Goal: Find specific page/section: Locate a particular part of the current website

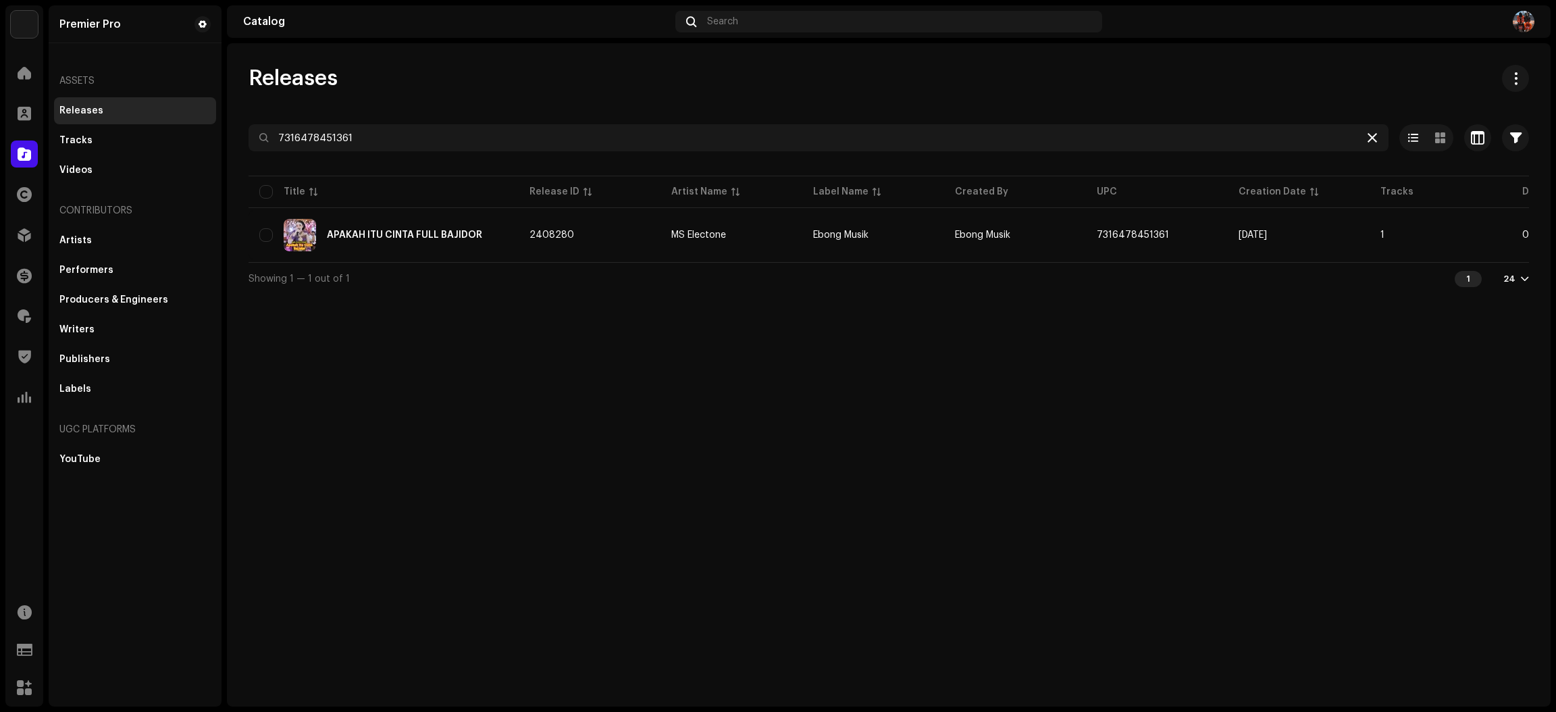
click at [1372, 142] on icon at bounding box center [1371, 137] width 9 height 11
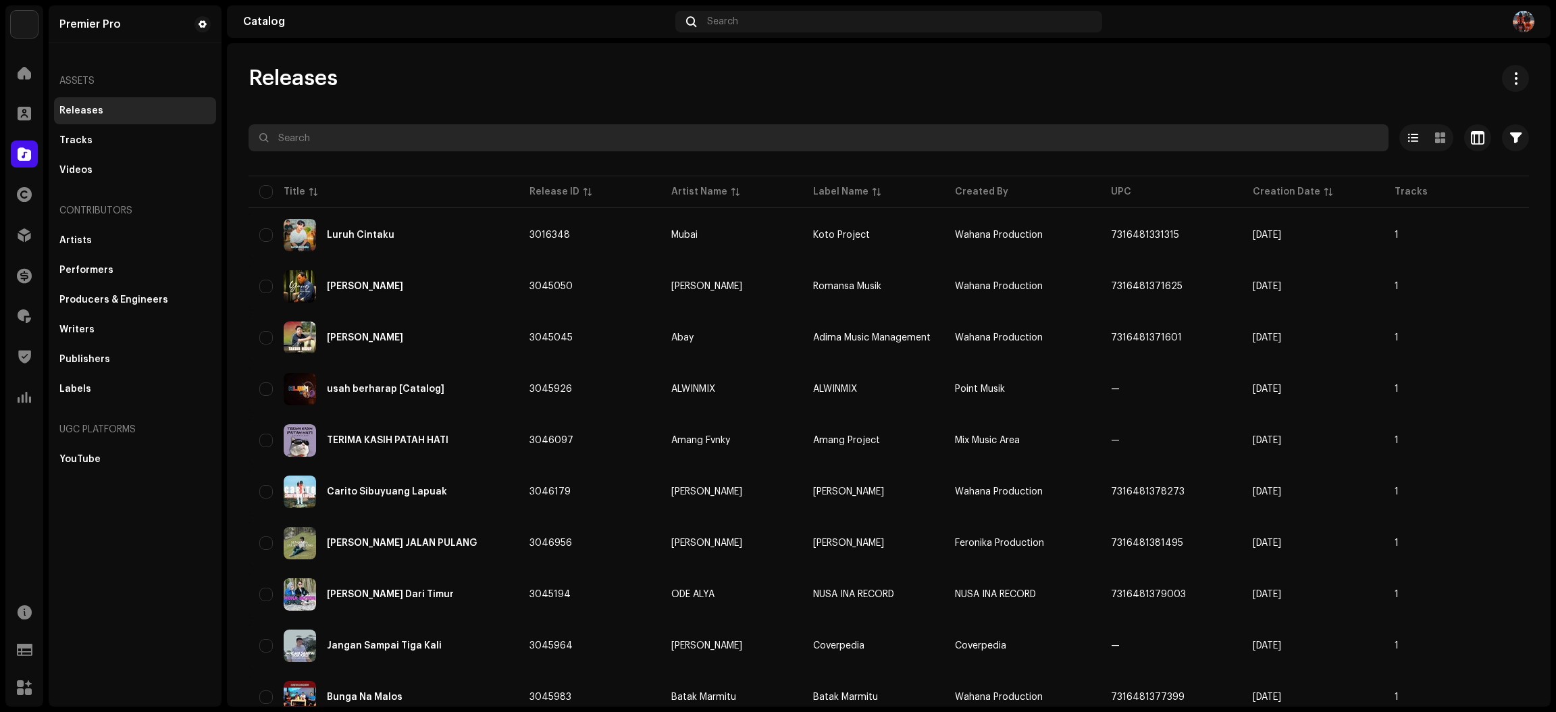
click at [310, 140] on input "text" at bounding box center [818, 137] width 1140 height 27
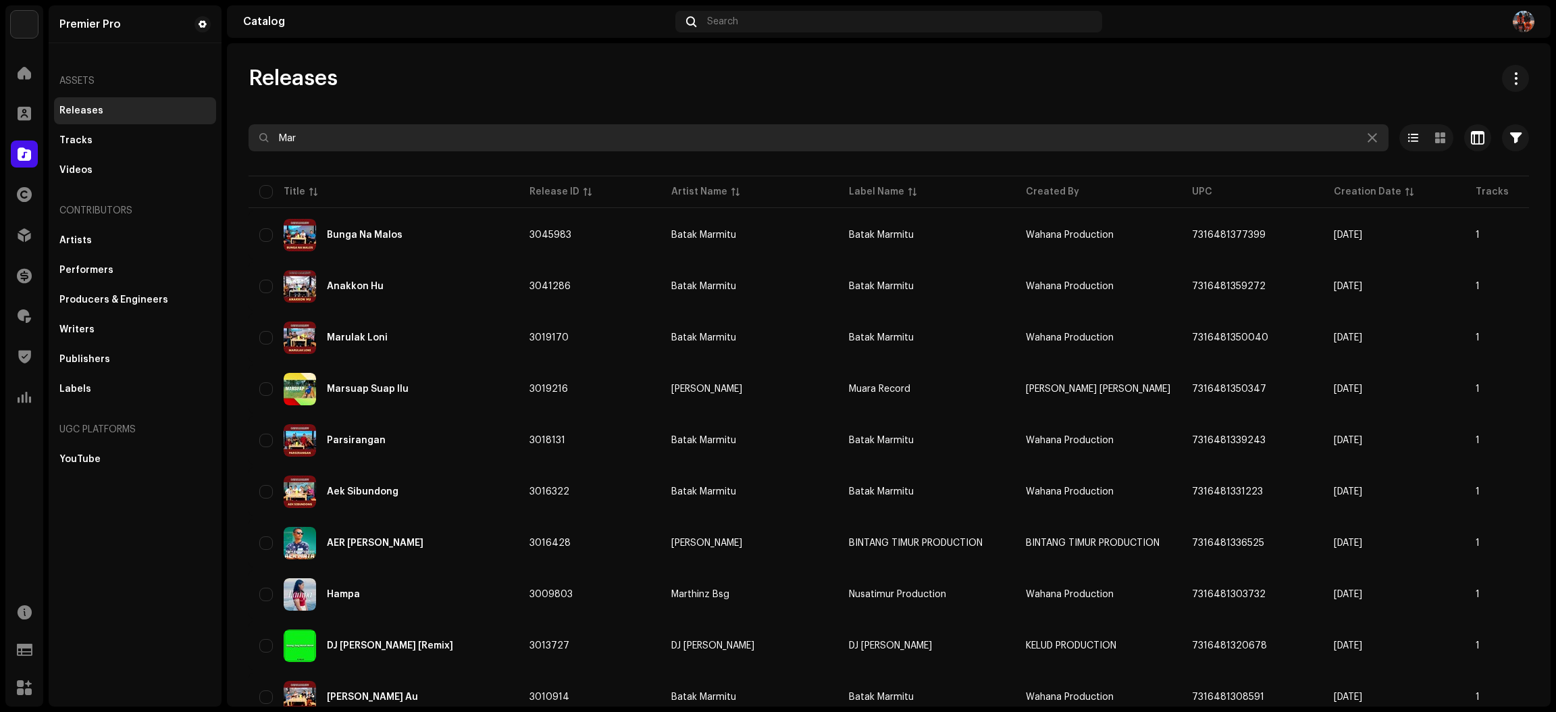
click at [514, 137] on input "Mar" at bounding box center [818, 137] width 1140 height 27
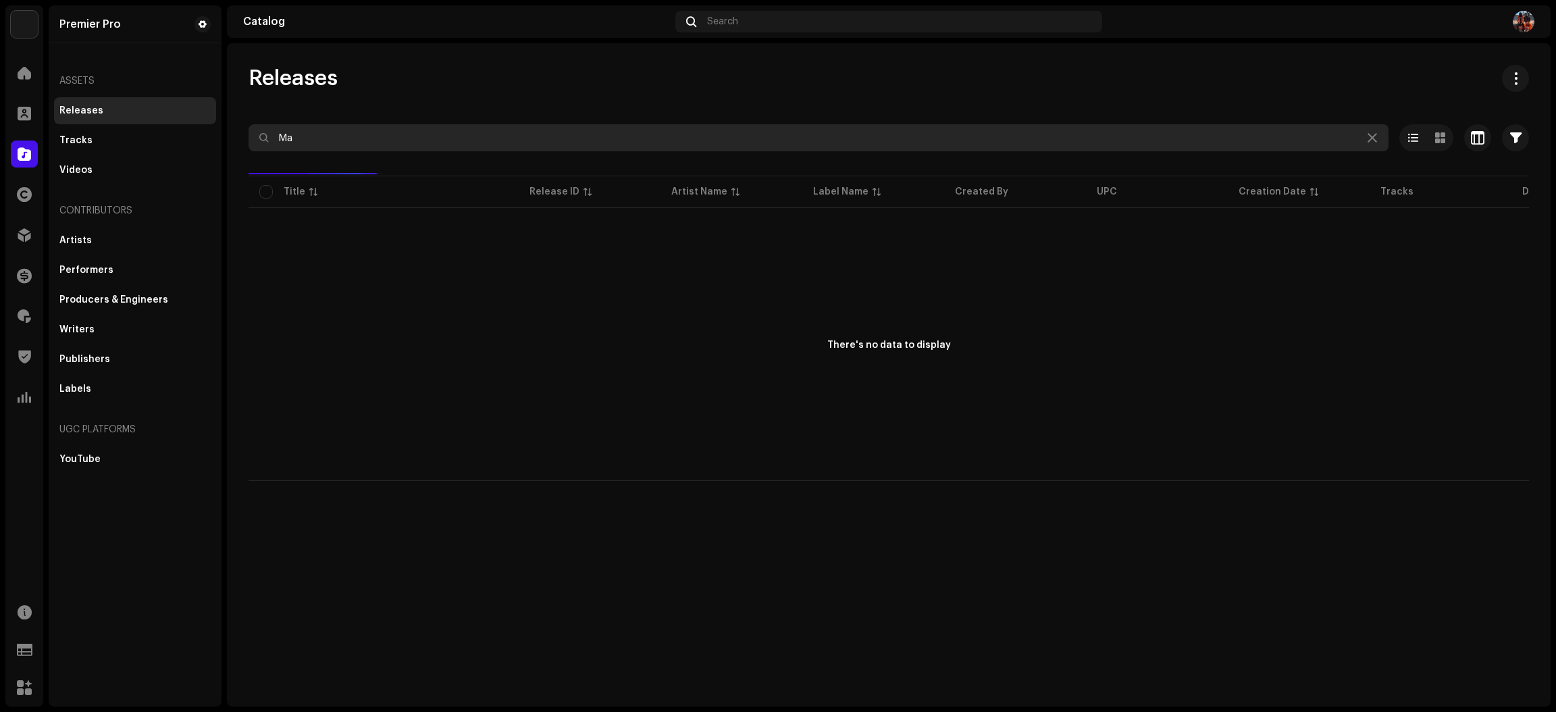
type input "M"
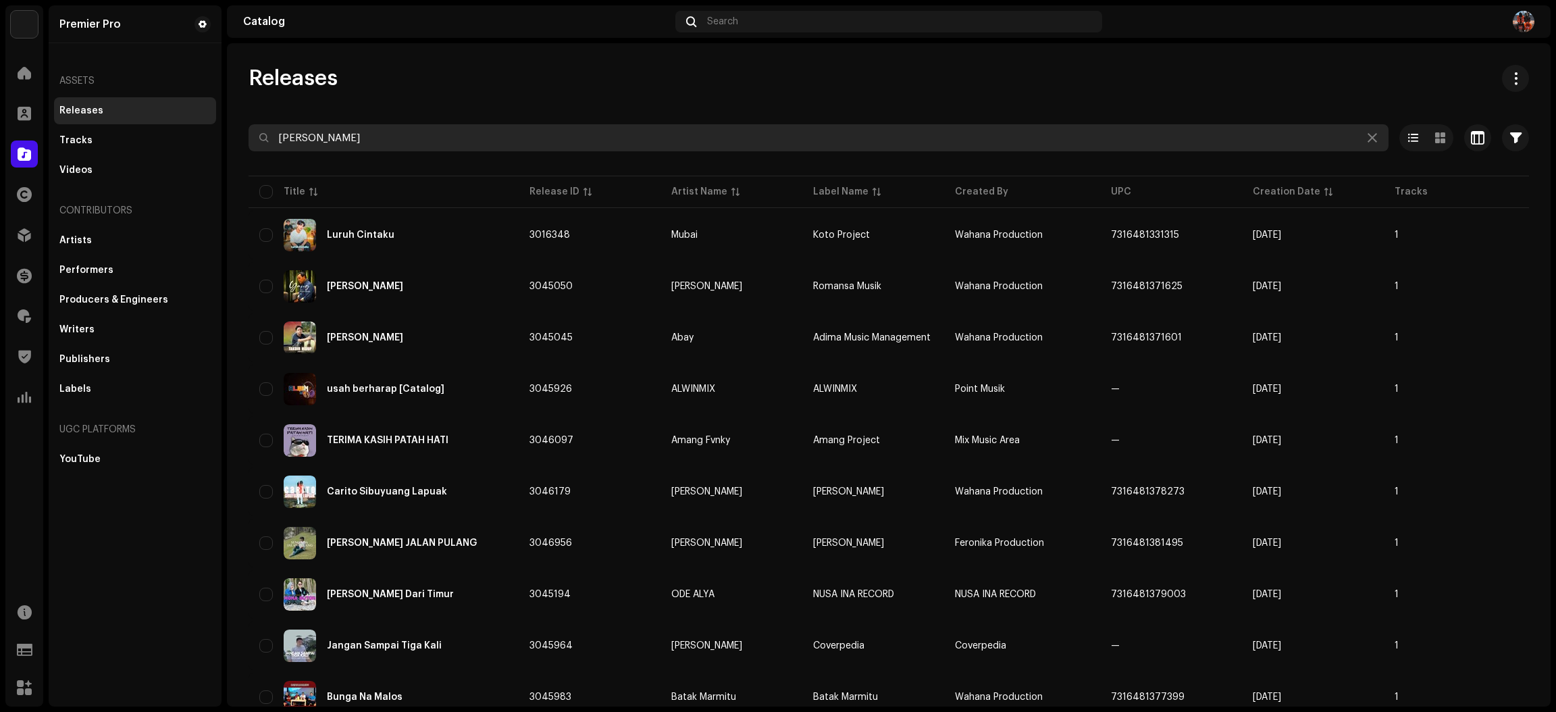
type input "[PERSON_NAME]"
click at [353, 145] on input "text" at bounding box center [818, 137] width 1140 height 27
type input "linekersitumorang"
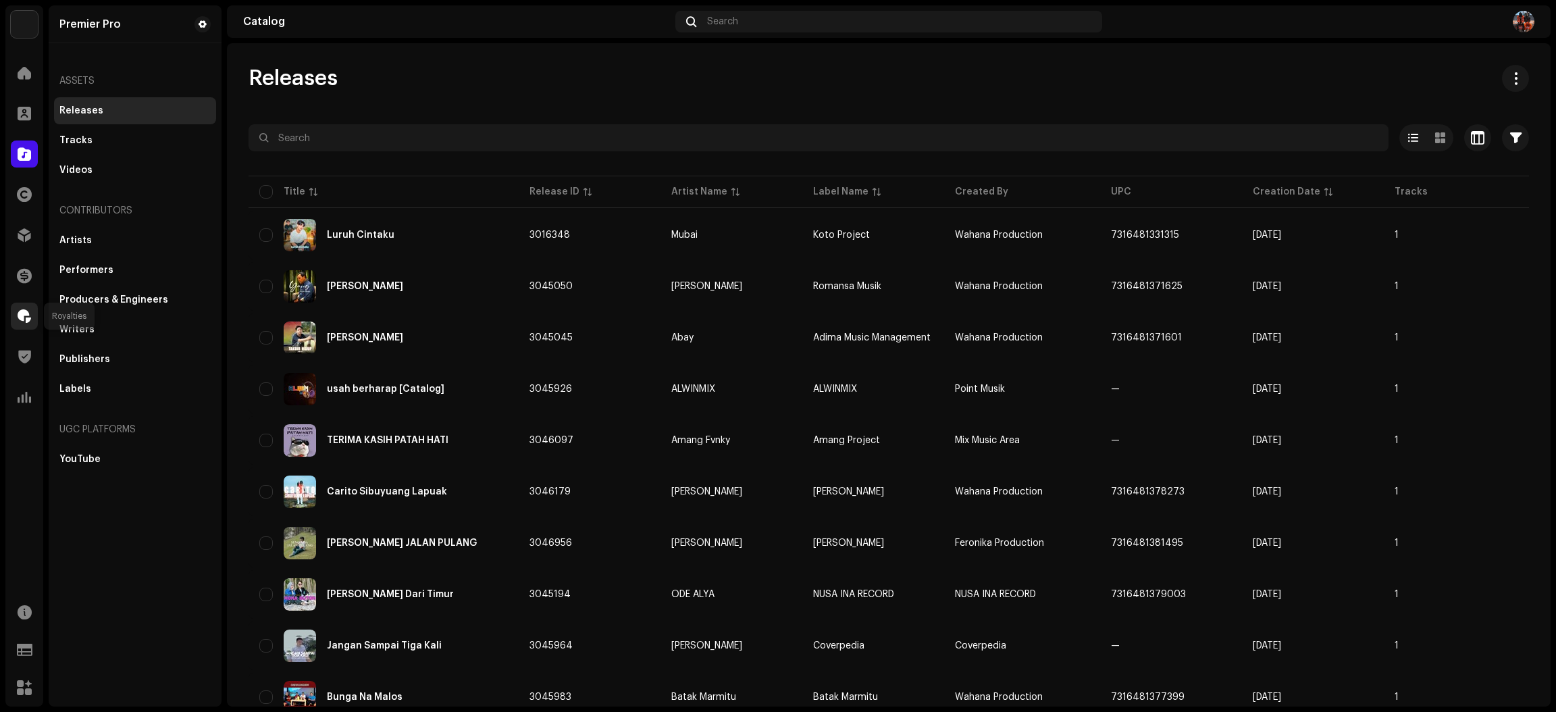
click at [34, 315] on div at bounding box center [24, 315] width 27 height 27
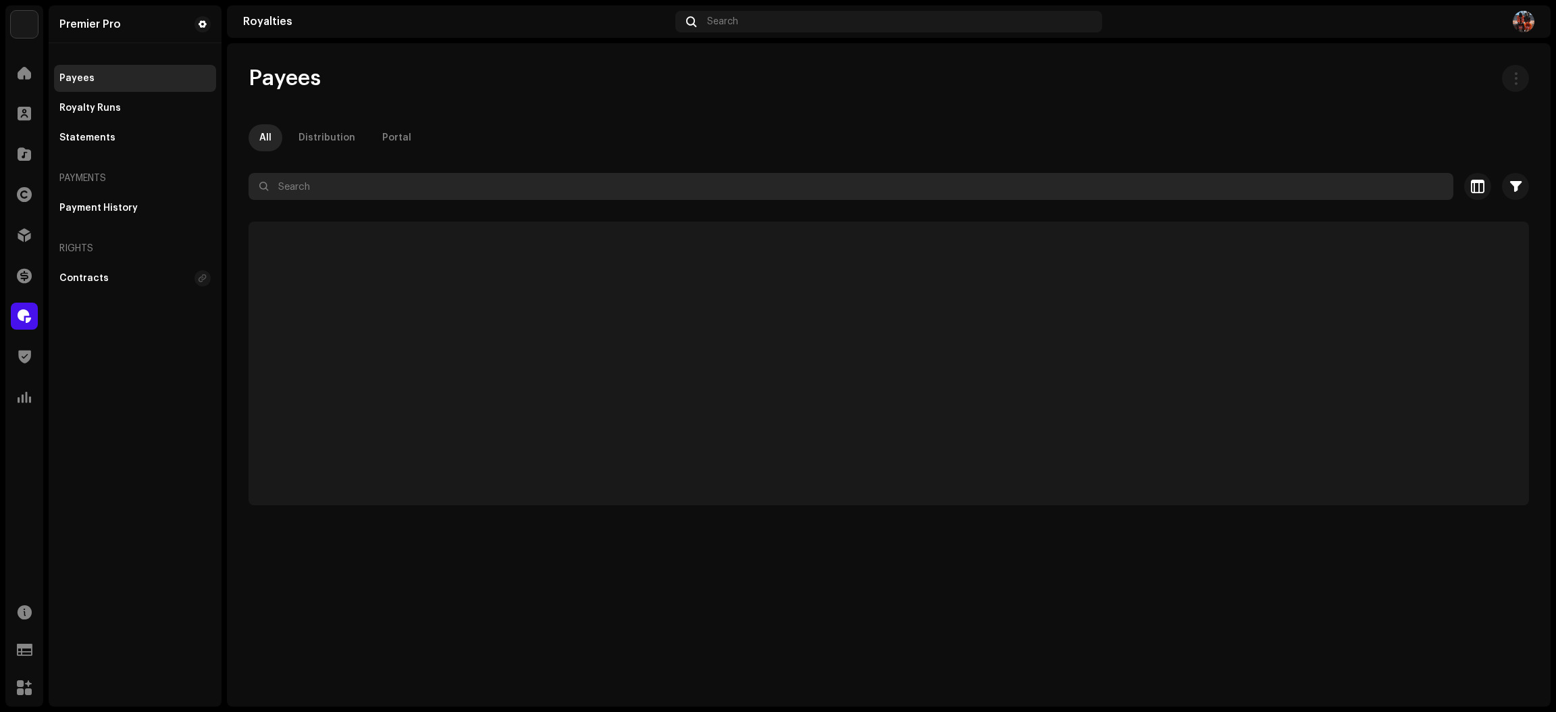
click at [323, 189] on input "text" at bounding box center [850, 186] width 1205 height 27
paste input "linekersitumorang"
type input "linekersitumorang"
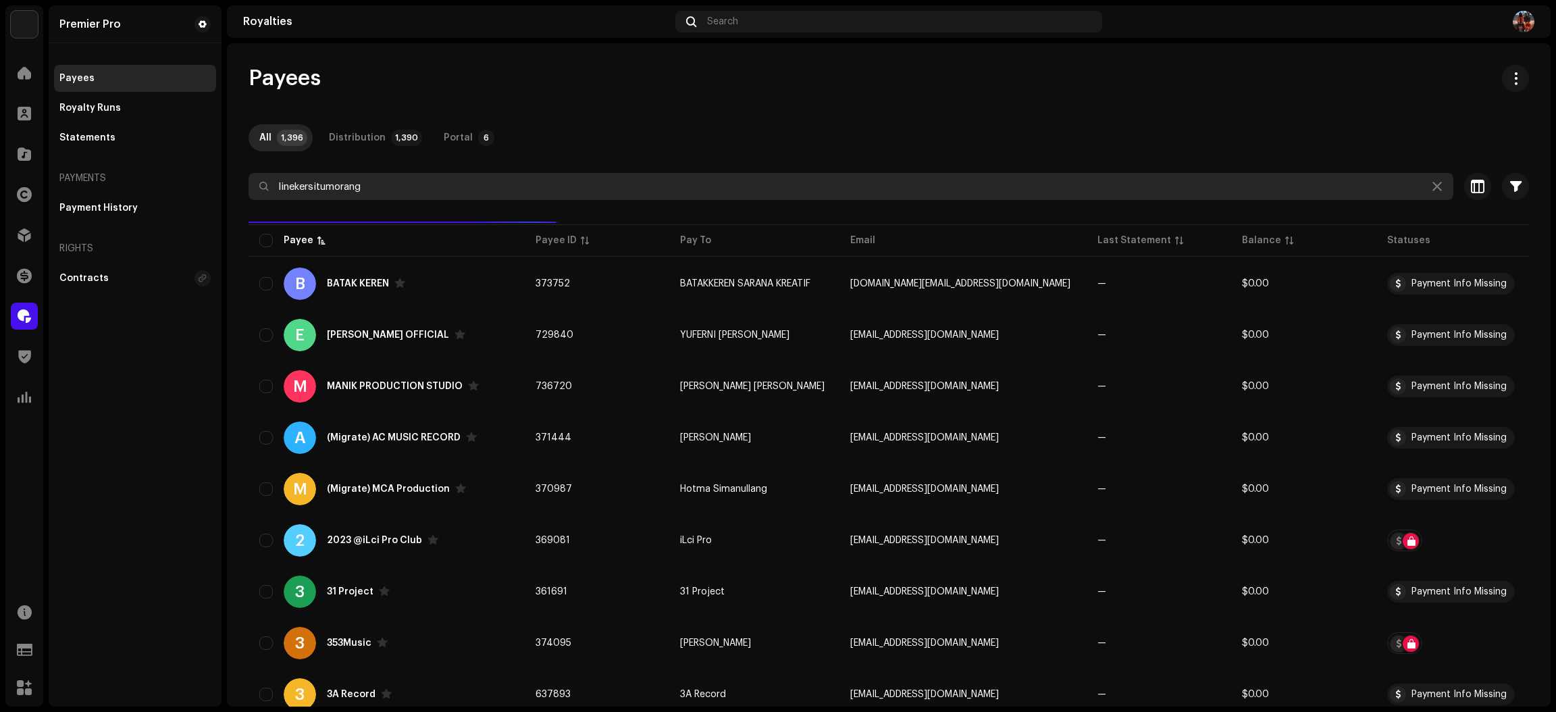
click at [524, 190] on input "linekersitumorang" at bounding box center [850, 186] width 1205 height 27
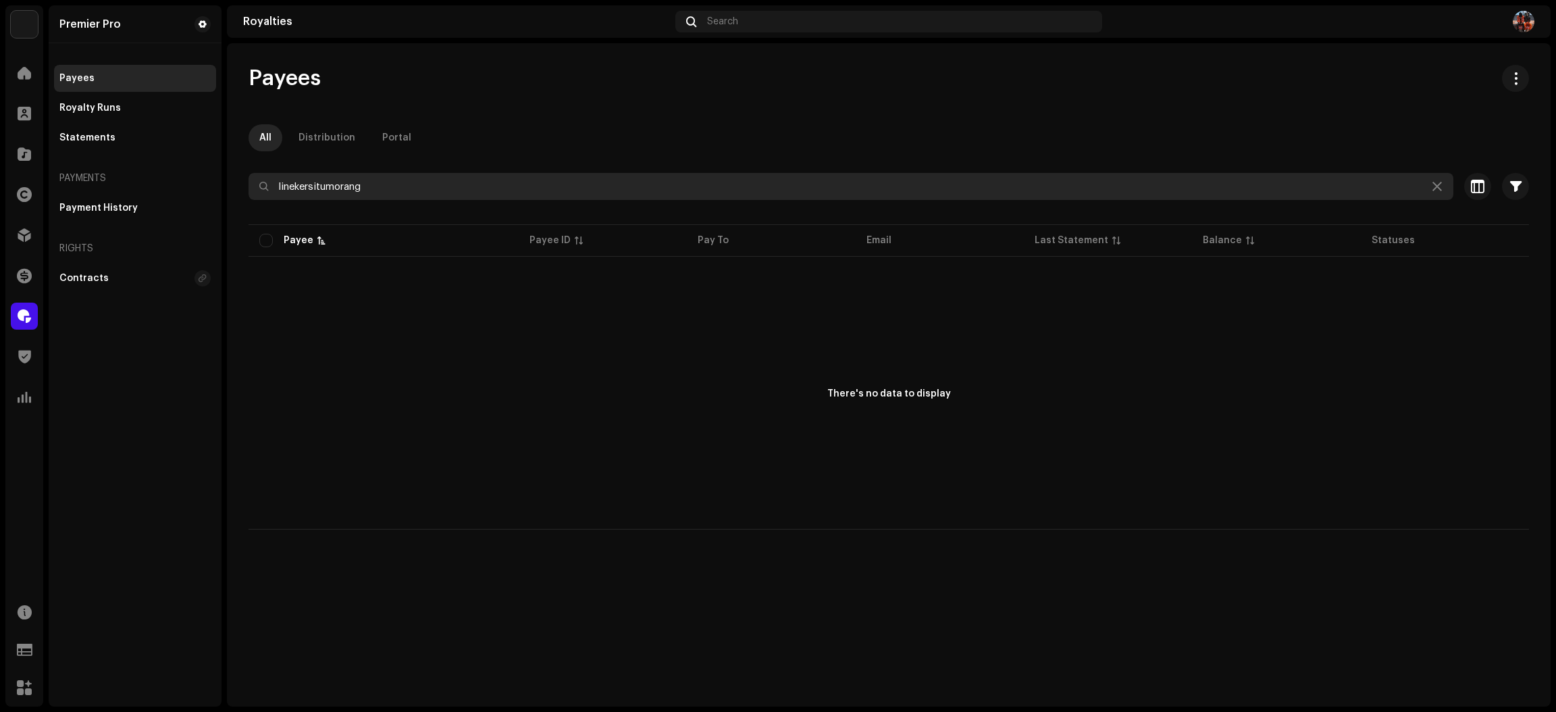
drag, startPoint x: 524, startPoint y: 190, endPoint x: 221, endPoint y: 205, distance: 302.8
click at [221, 205] on div "Premier Pro Home Clients Catalog Rights Distribution Finance Royalties Trust & …" at bounding box center [778, 356] width 1556 height 712
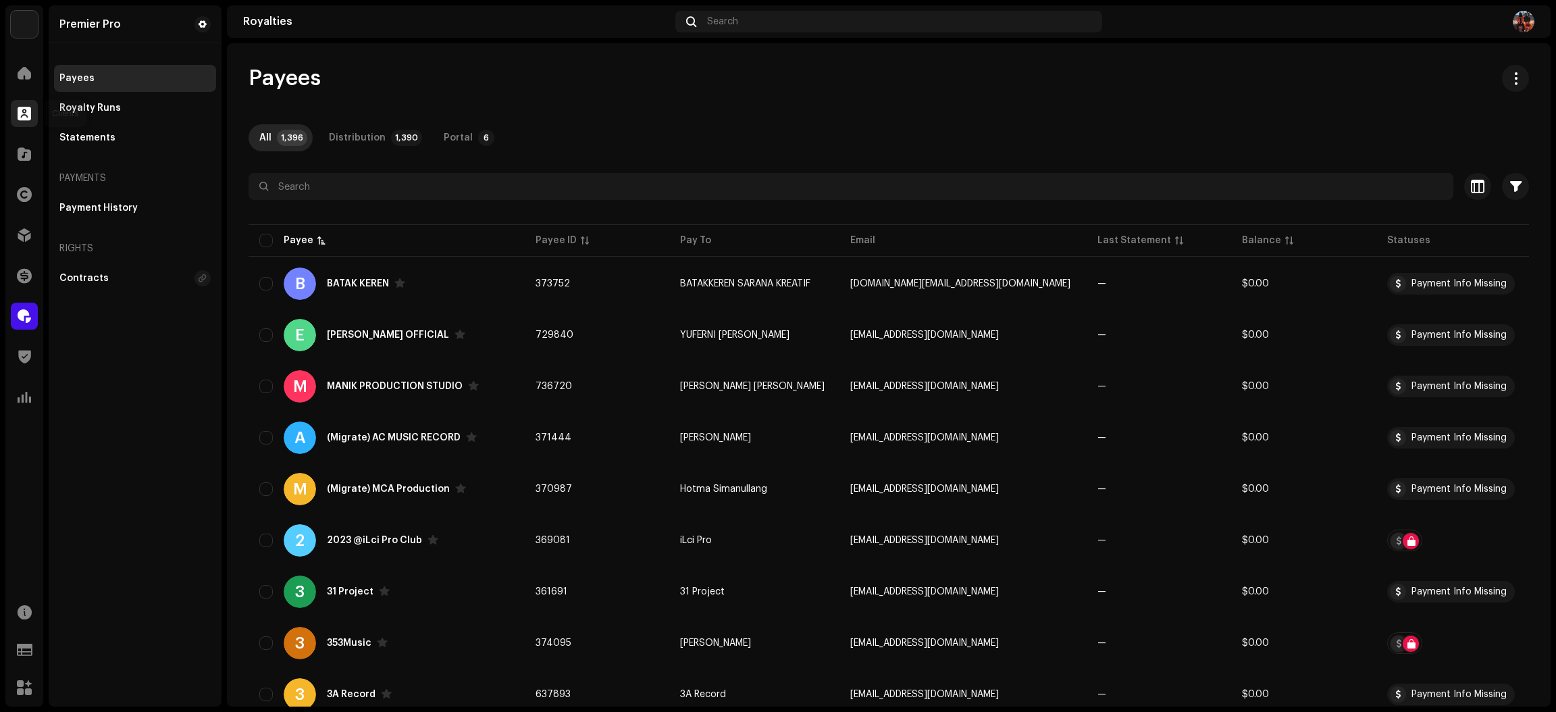
click at [35, 111] on div at bounding box center [24, 113] width 27 height 27
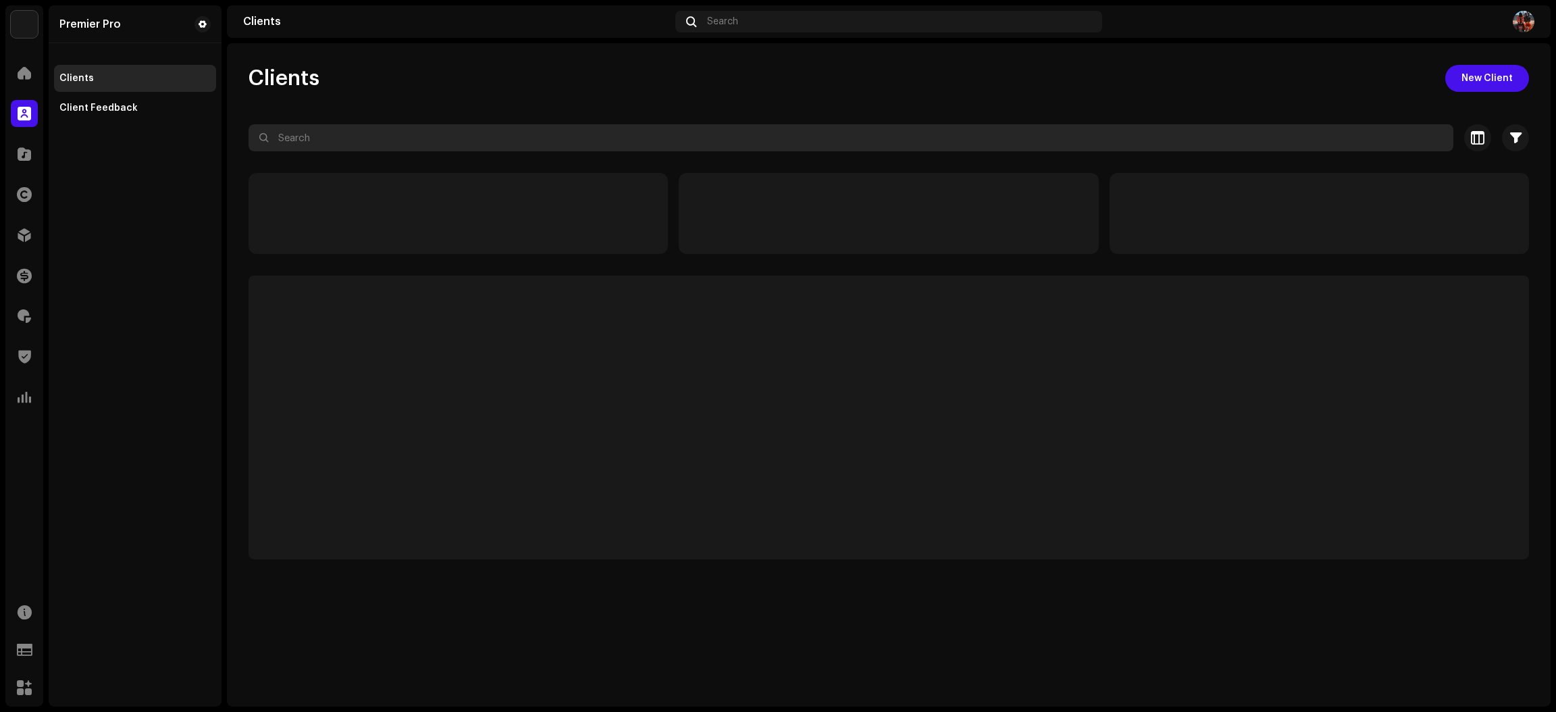
click at [325, 133] on input "text" at bounding box center [850, 137] width 1205 height 27
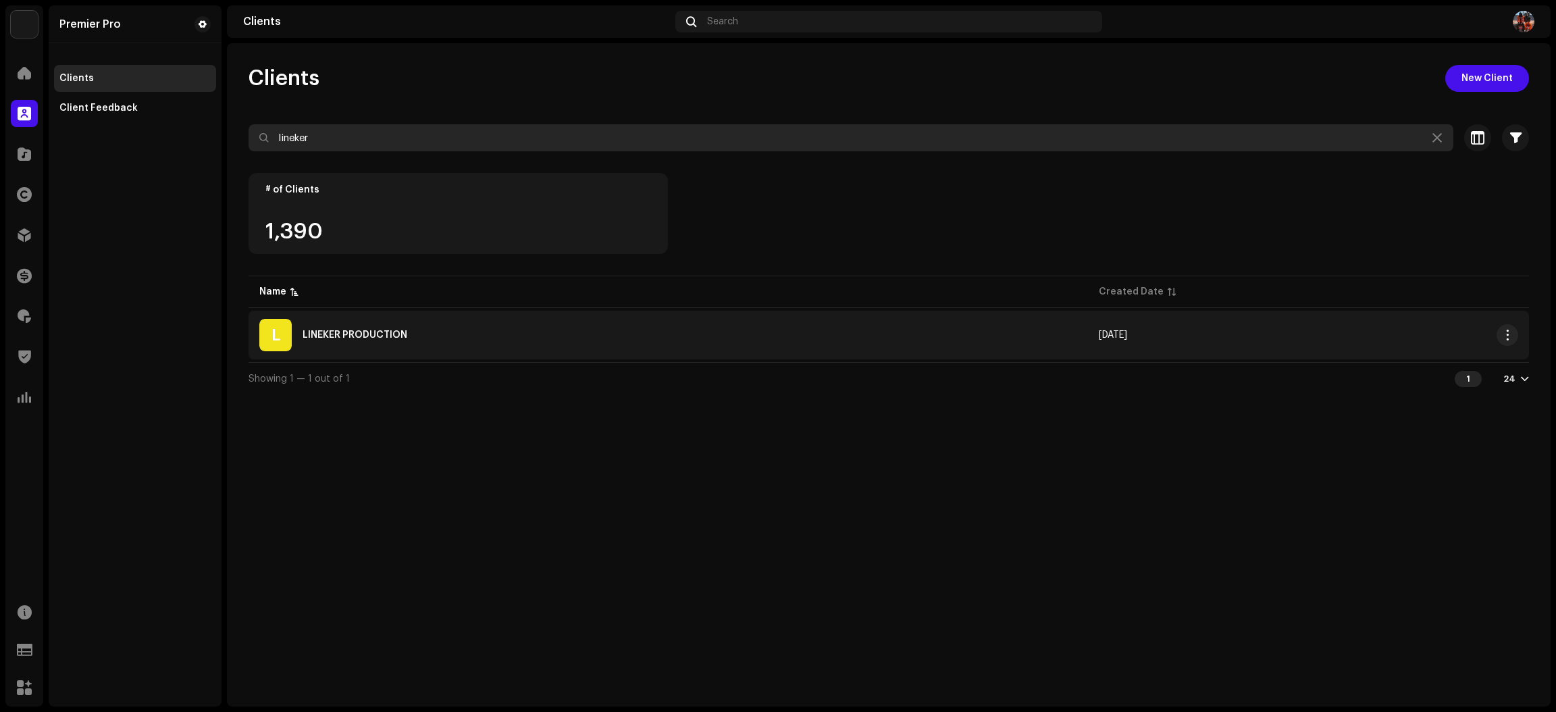
type input "lineker"
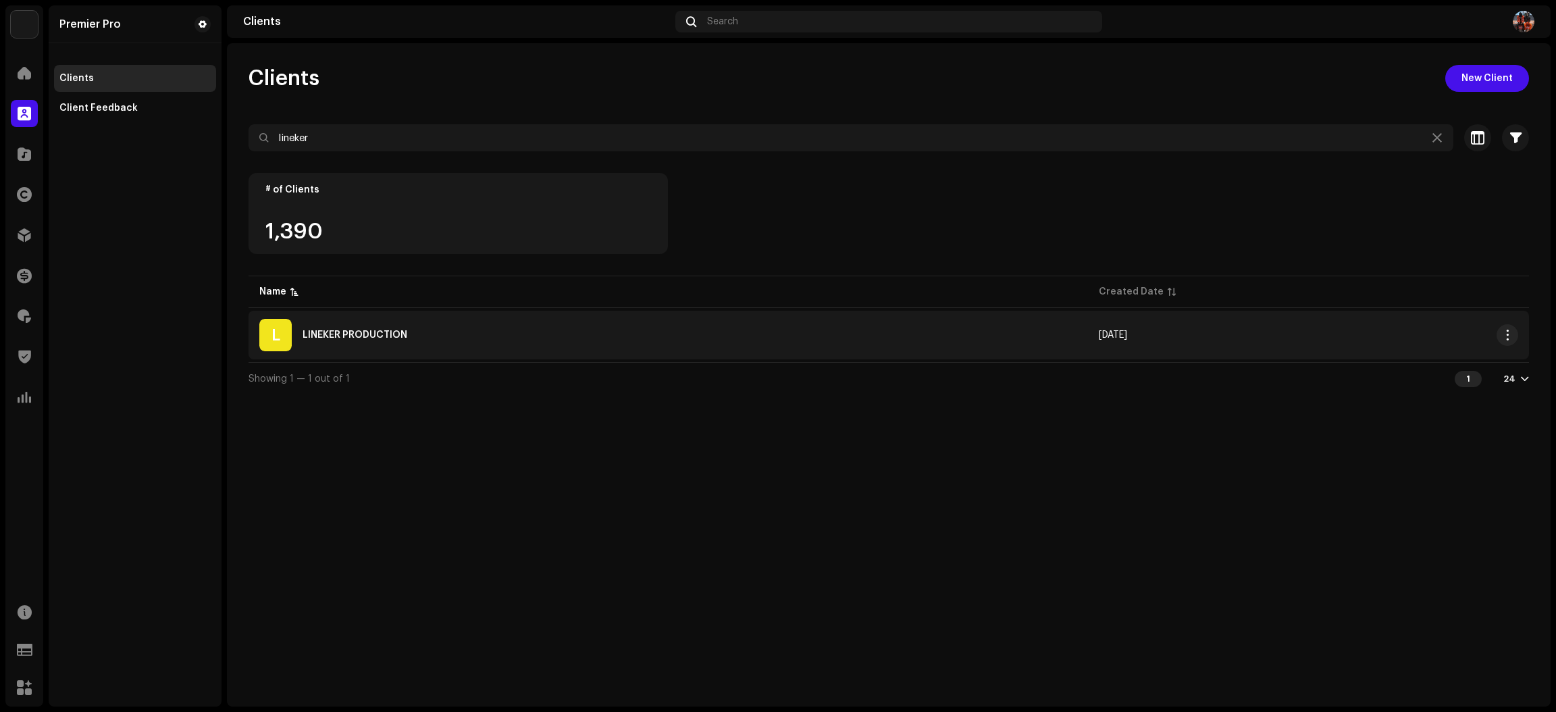
click at [429, 342] on div "L LINEKER PRODUCTION" at bounding box center [668, 335] width 818 height 32
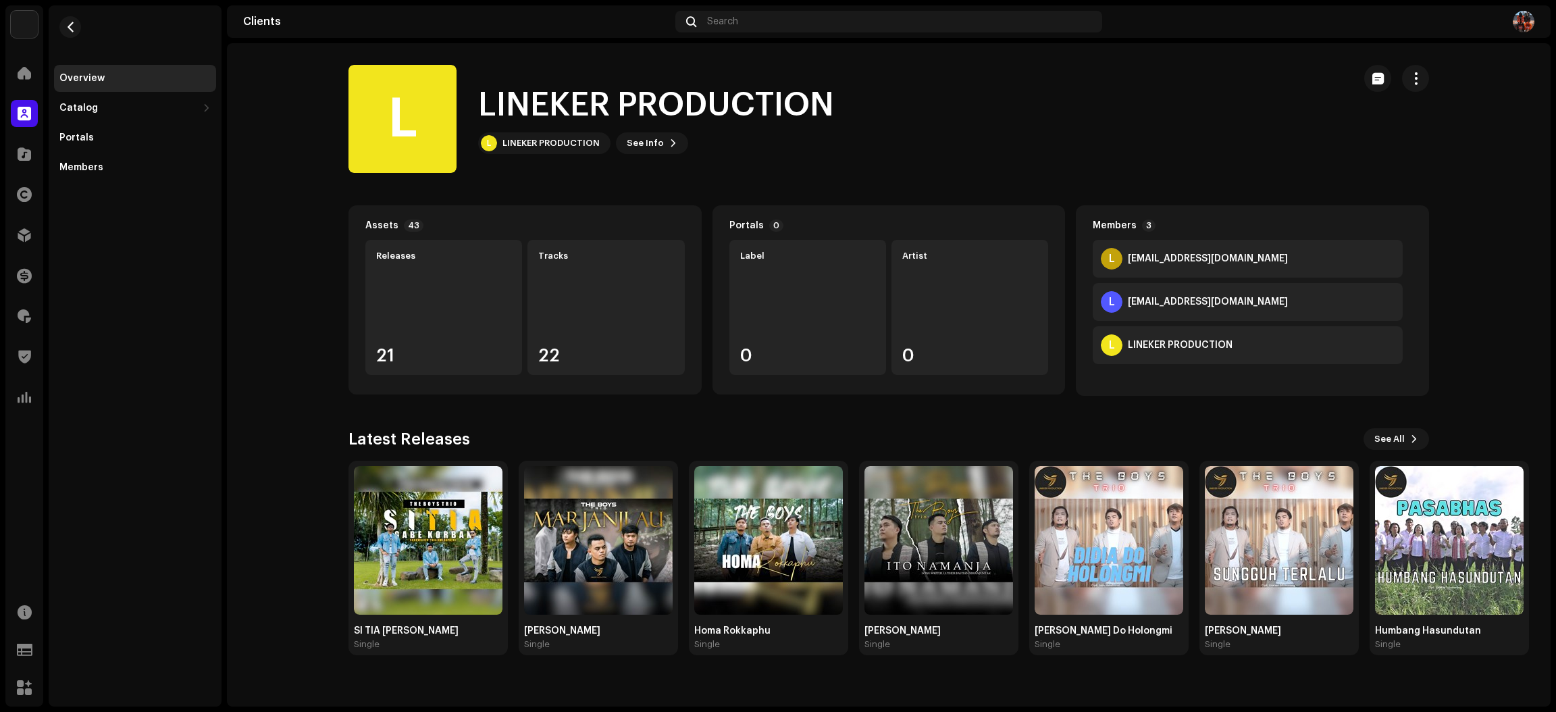
click at [1269, 302] on div "L [EMAIL_ADDRESS][DOMAIN_NAME]" at bounding box center [1247, 302] width 310 height 38
click at [1188, 302] on div "[EMAIL_ADDRESS][DOMAIN_NAME]" at bounding box center [1208, 301] width 160 height 11
click at [1412, 81] on span "button" at bounding box center [1415, 78] width 13 height 11
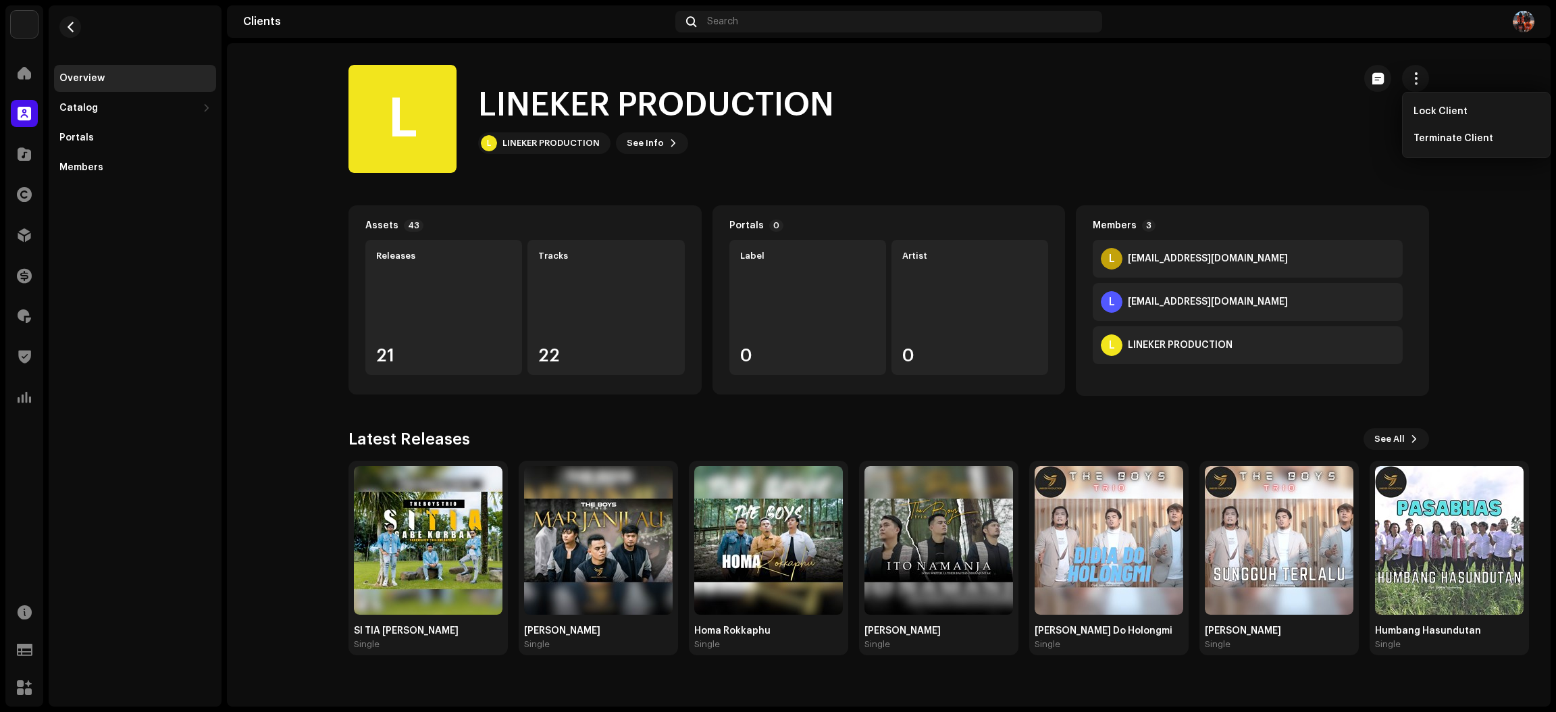
click at [1054, 131] on div "L LINEKER PRODUCTION L LINEKER PRODUCTION See Info" at bounding box center [845, 119] width 994 height 108
click at [558, 147] on div "LINEKER PRODUCTION" at bounding box center [550, 143] width 97 height 11
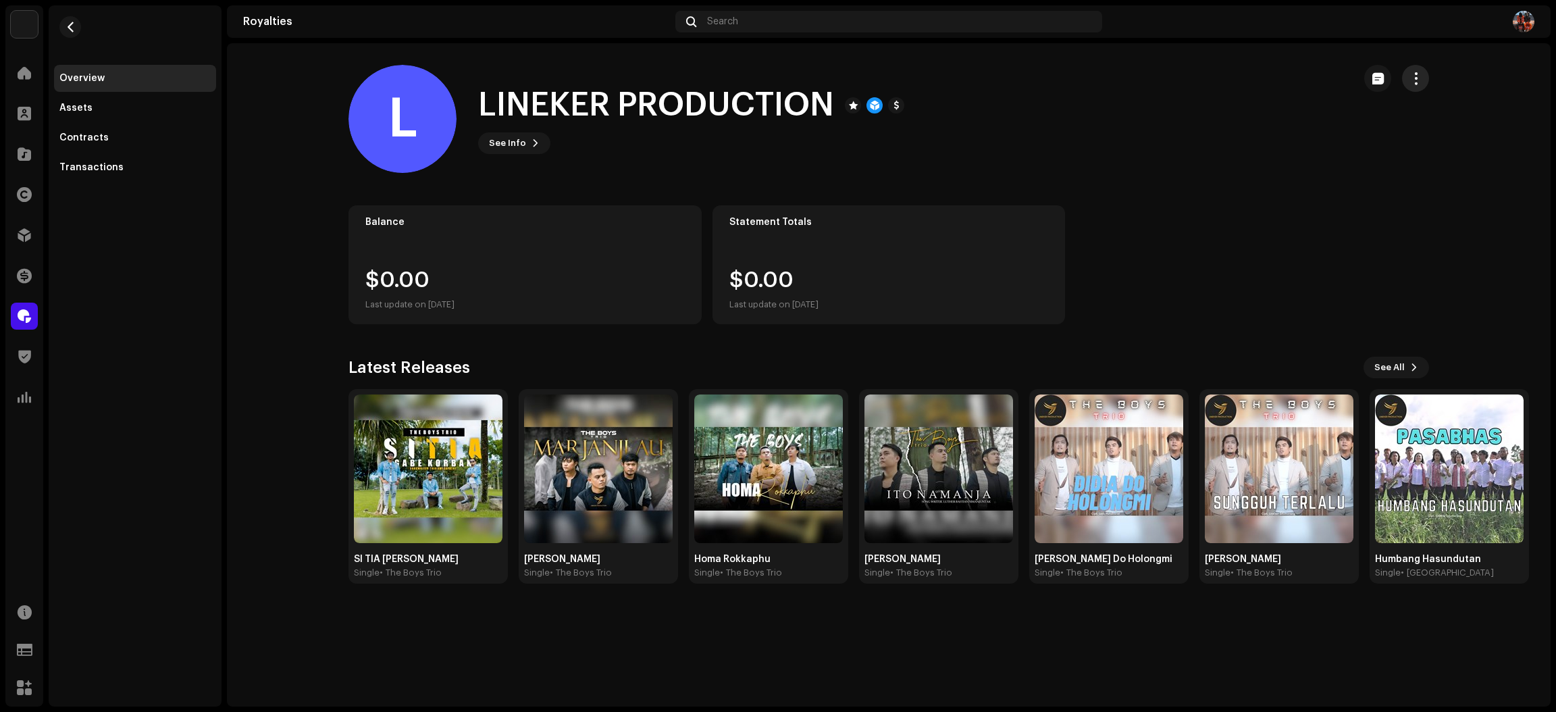
click at [1424, 76] on button "button" at bounding box center [1415, 78] width 27 height 27
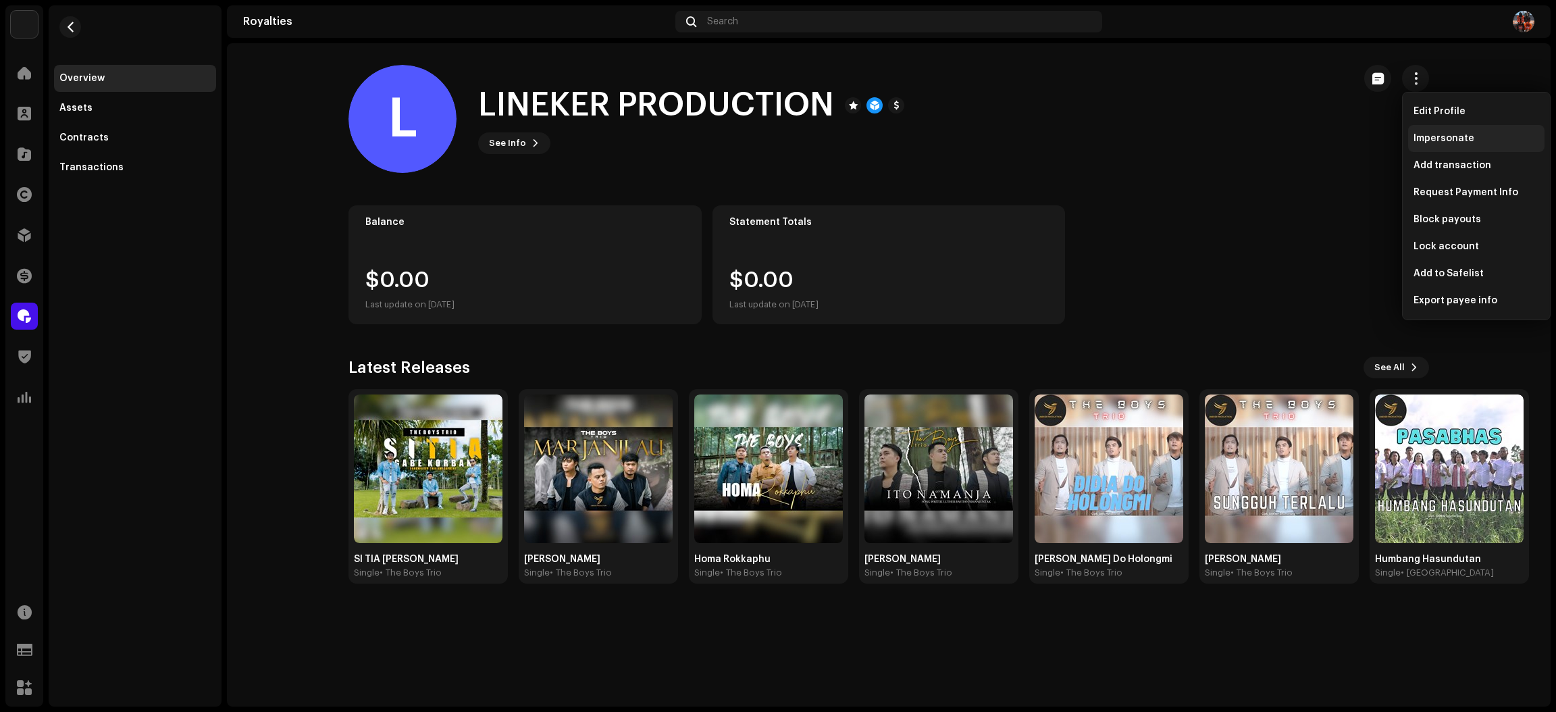
click at [1439, 132] on div "Impersonate" at bounding box center [1476, 138] width 136 height 27
